Goal: Task Accomplishment & Management: Complete application form

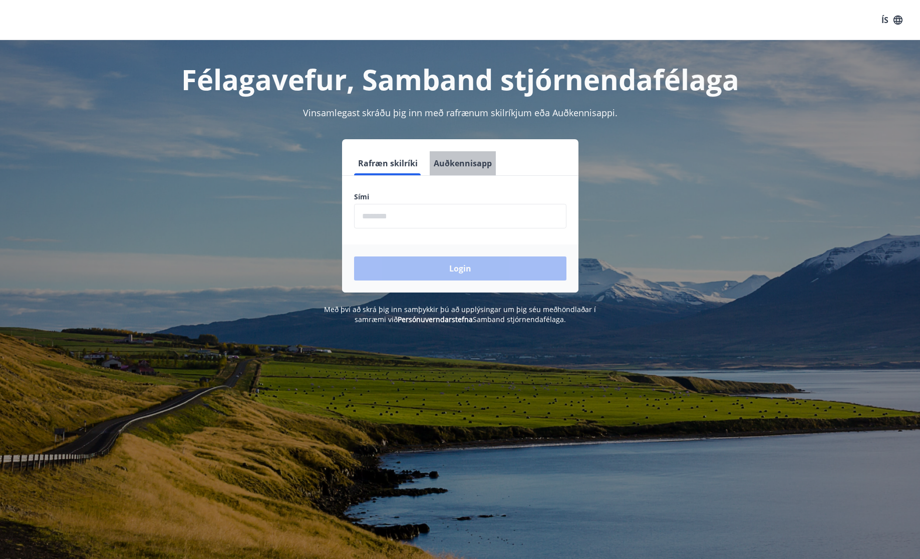
drag, startPoint x: 465, startPoint y: 162, endPoint x: 461, endPoint y: 174, distance: 12.7
click at [465, 162] on button "Auðkennisapp" at bounding box center [463, 163] width 66 height 24
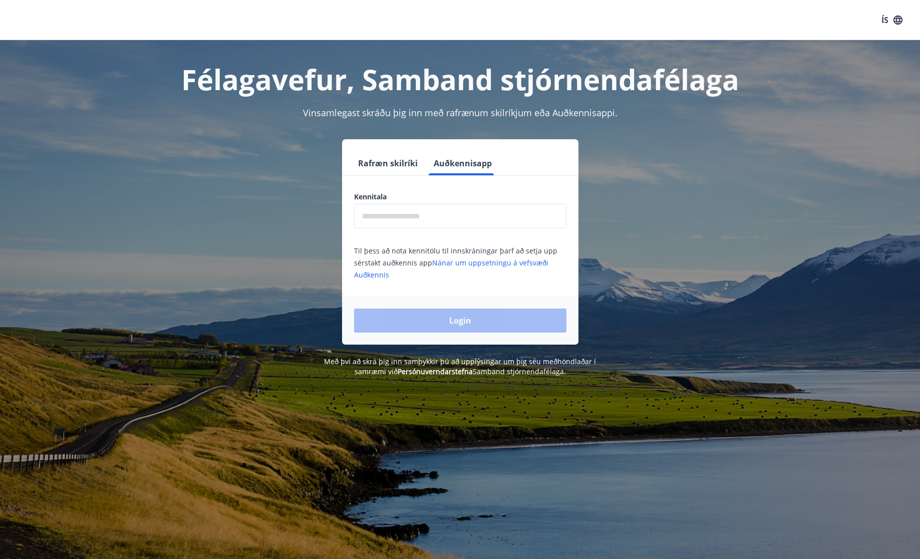
click at [477, 217] on input "text" at bounding box center [460, 216] width 212 height 25
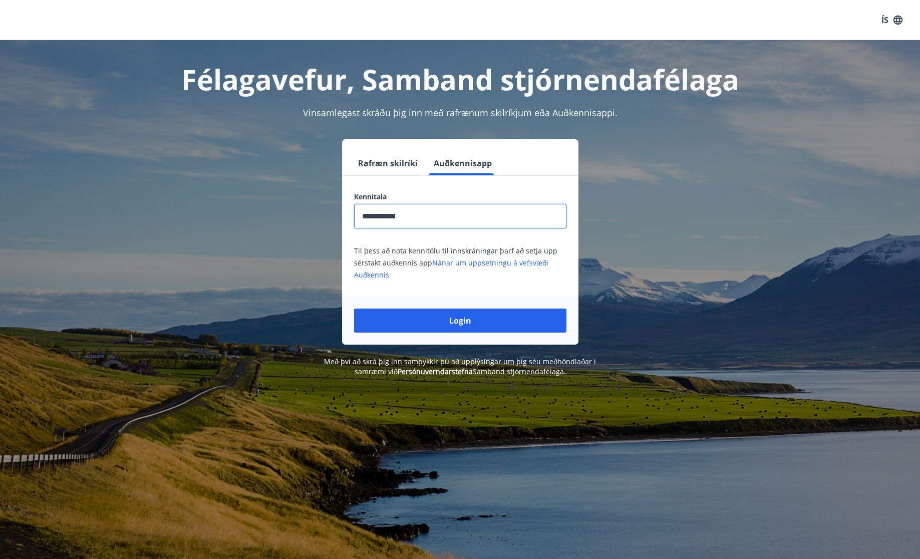
type input "**********"
click at [354, 309] on button "Login" at bounding box center [460, 321] width 212 height 24
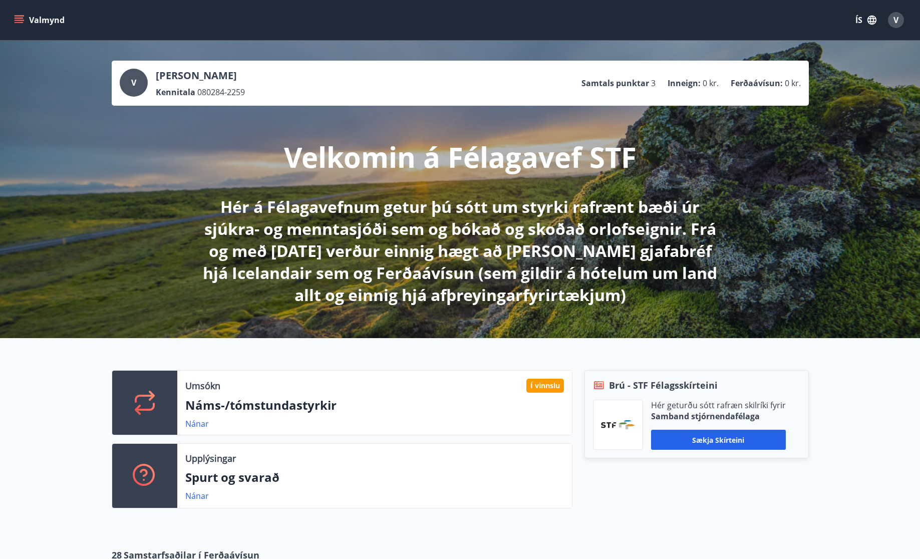
click at [895, 15] on span "V" at bounding box center [896, 20] width 5 height 11
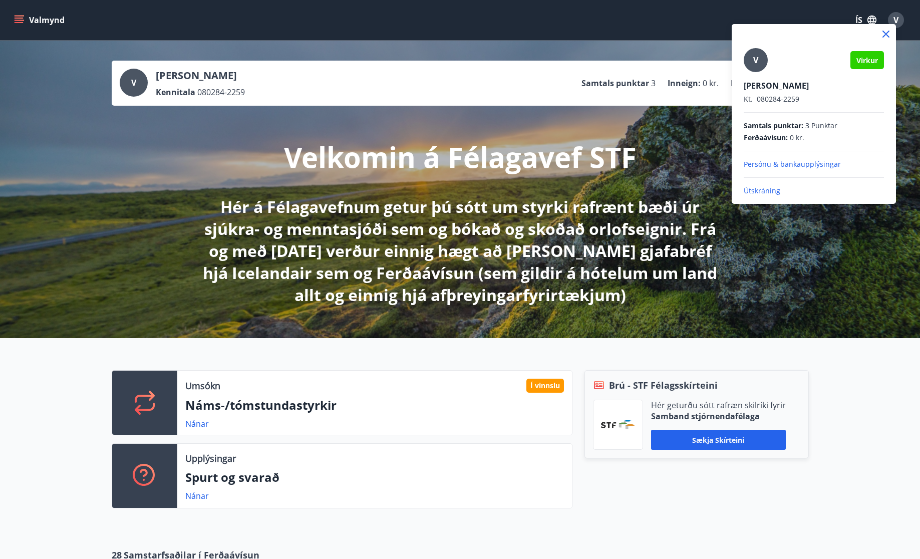
click at [895, 15] on div at bounding box center [460, 279] width 920 height 559
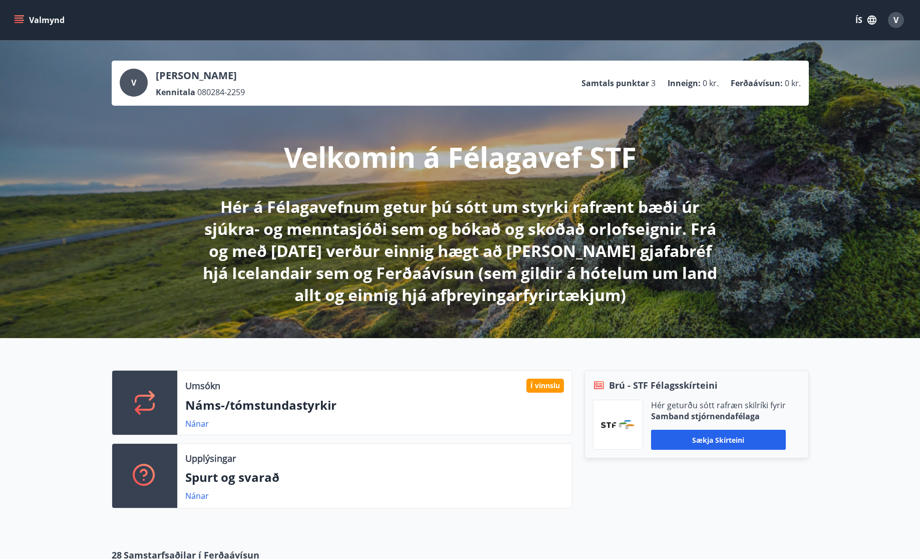
click at [40, 19] on button "Valmynd" at bounding box center [40, 20] width 57 height 18
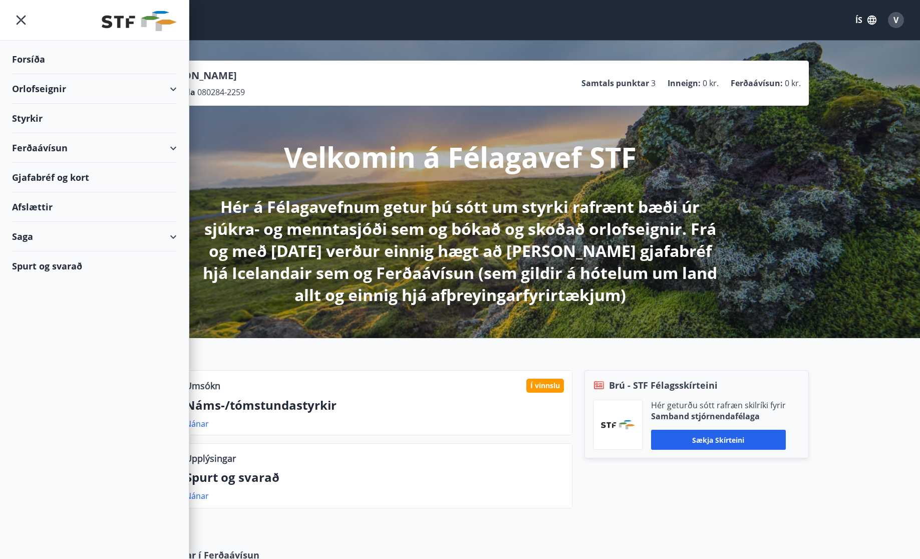
click at [38, 119] on div "Styrkir" at bounding box center [94, 119] width 165 height 30
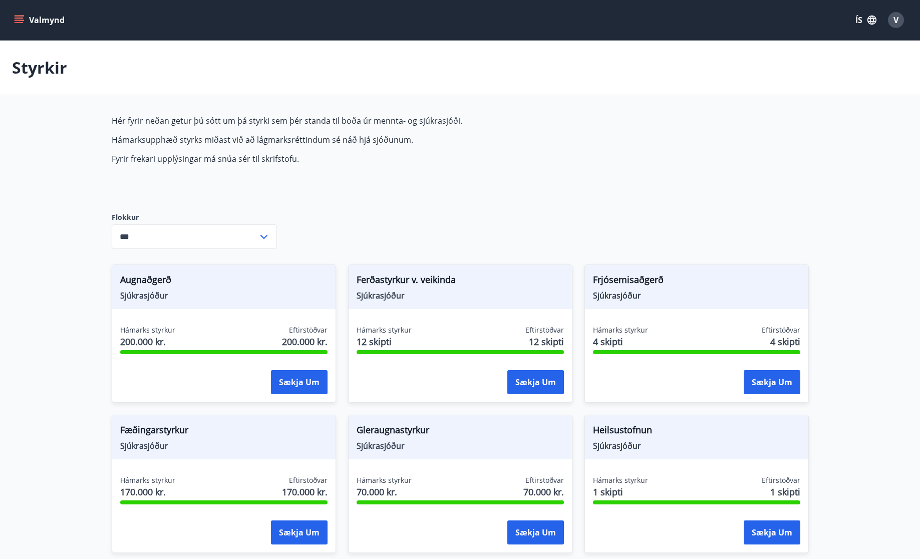
type input "***"
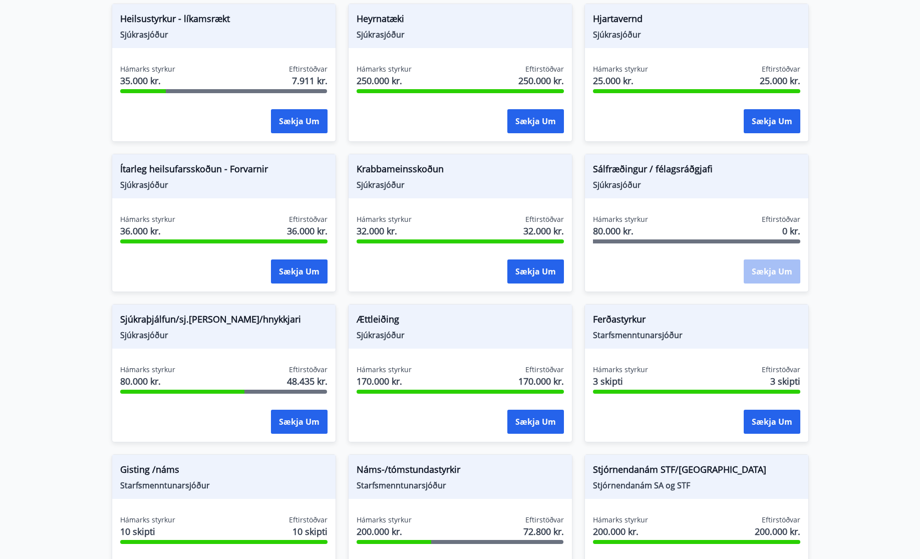
scroll to position [563, 0]
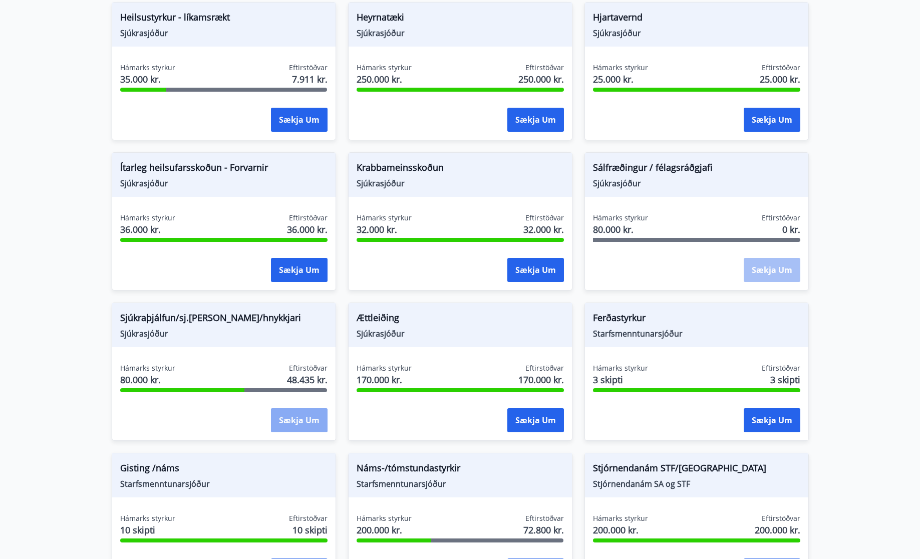
click at [301, 424] on button "Sækja um" at bounding box center [299, 420] width 57 height 24
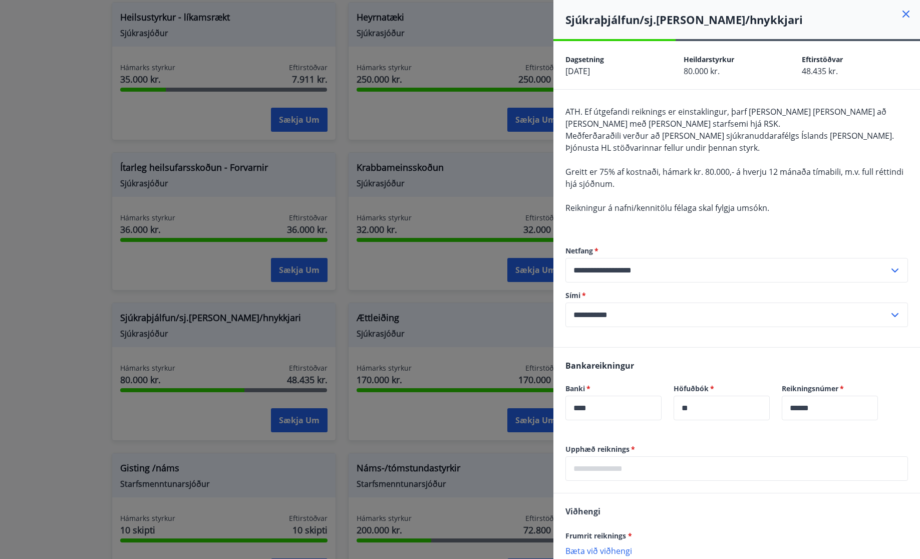
scroll to position [97, 0]
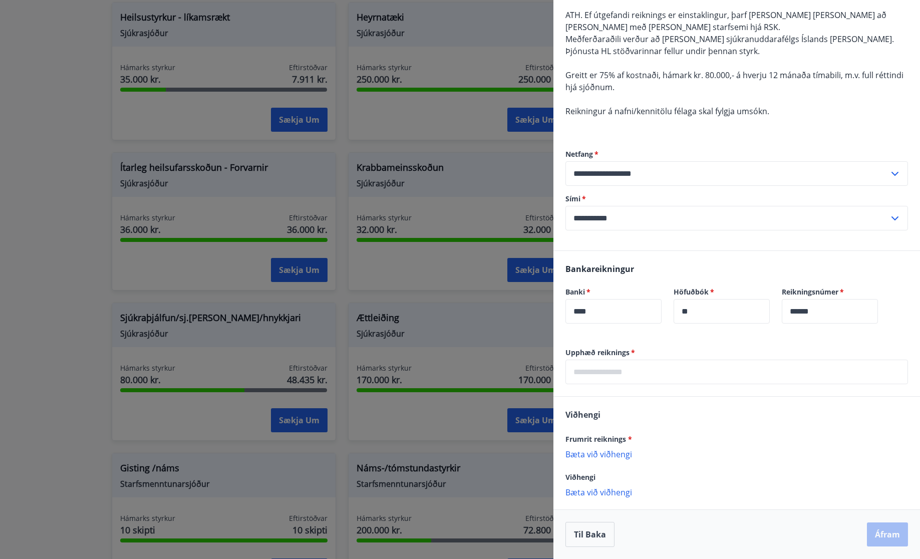
click at [666, 371] on input "text" at bounding box center [737, 372] width 343 height 25
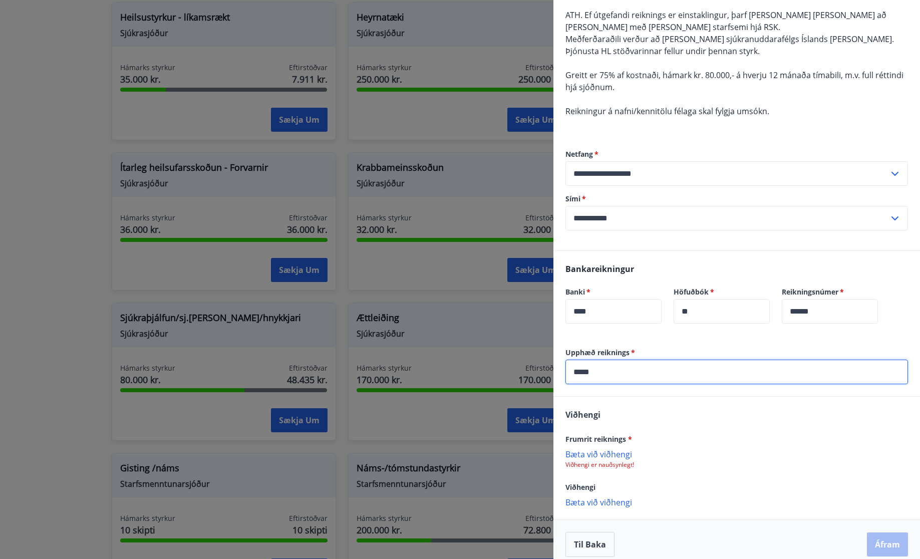
scroll to position [107, 0]
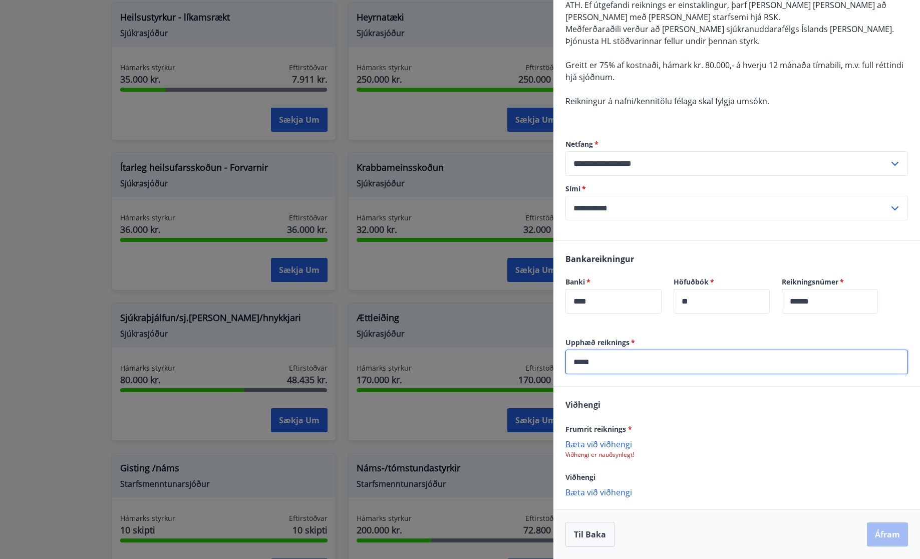
type input "*****"
click at [594, 446] on p "Bæta við viðhengi" at bounding box center [737, 444] width 343 height 10
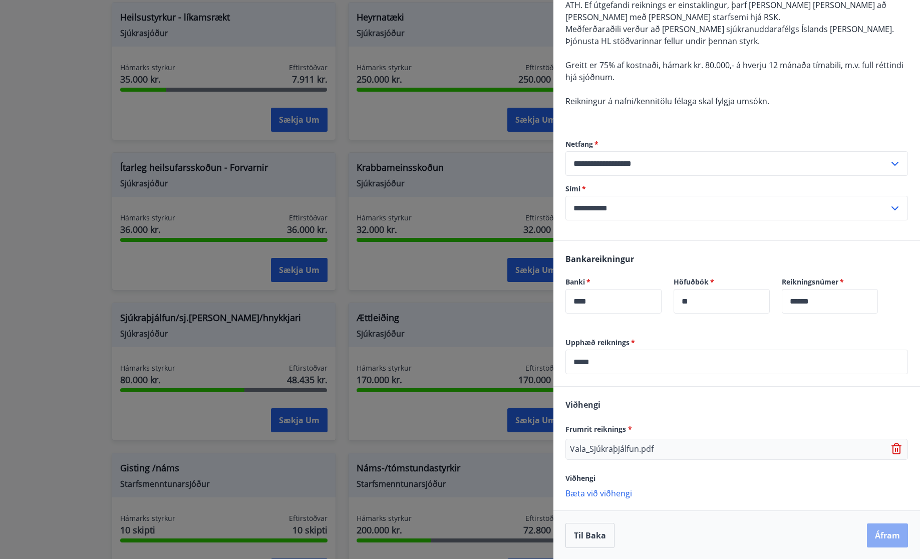
click at [890, 535] on button "Áfram" at bounding box center [887, 535] width 41 height 24
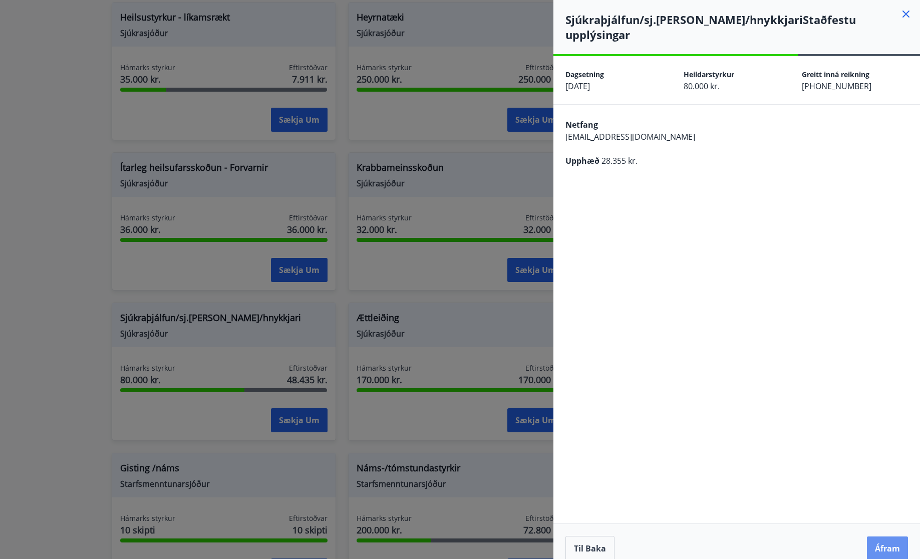
click at [890, 536] on button "Áfram" at bounding box center [887, 548] width 41 height 24
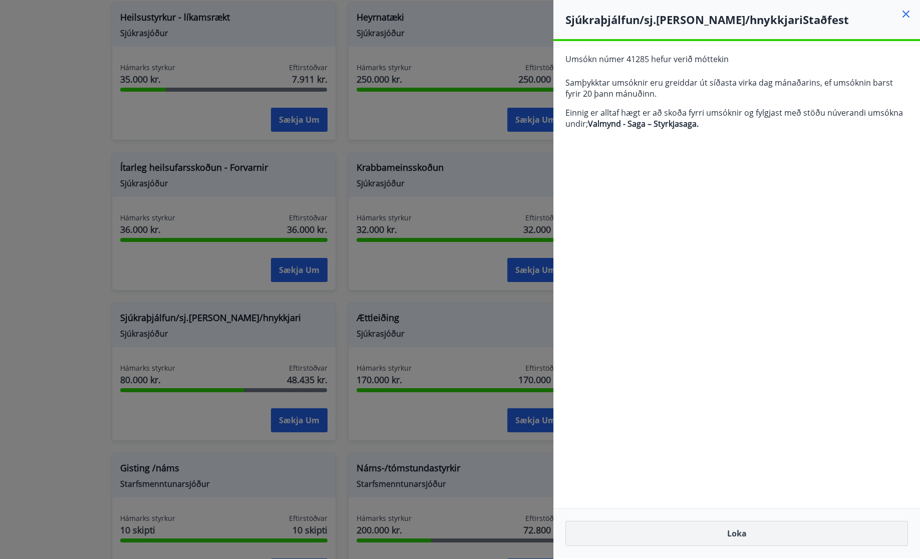
click at [764, 533] on button "Loka" at bounding box center [737, 533] width 343 height 25
